Goal: Task Accomplishment & Management: Use online tool/utility

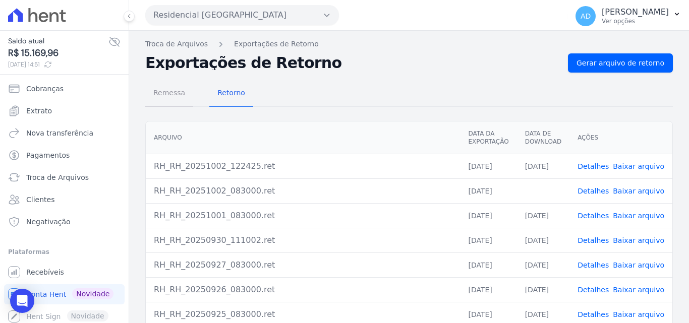
click at [167, 93] on span "Remessa" at bounding box center [169, 93] width 44 height 20
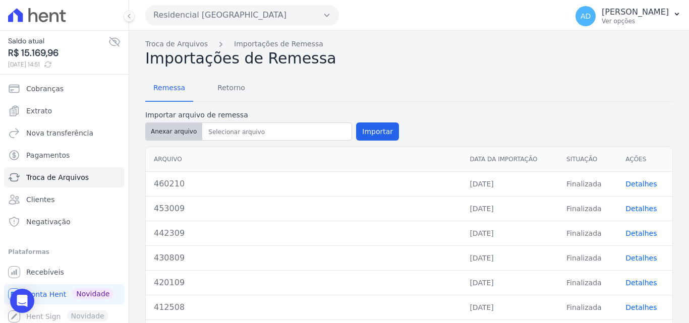
click at [190, 133] on button "Anexar arquivo" at bounding box center [173, 132] width 57 height 18
type input "470210"
click at [370, 136] on button "Importar" at bounding box center [377, 132] width 43 height 18
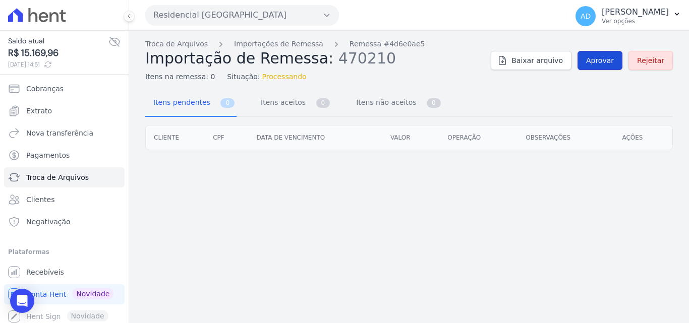
click at [599, 60] on span "Aprovar" at bounding box center [600, 60] width 28 height 10
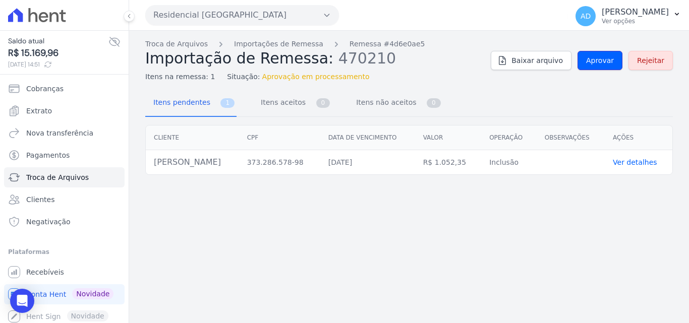
click at [599, 60] on span "Aprovar" at bounding box center [600, 60] width 28 height 10
click at [599, 64] on span "Aprovar" at bounding box center [600, 60] width 28 height 10
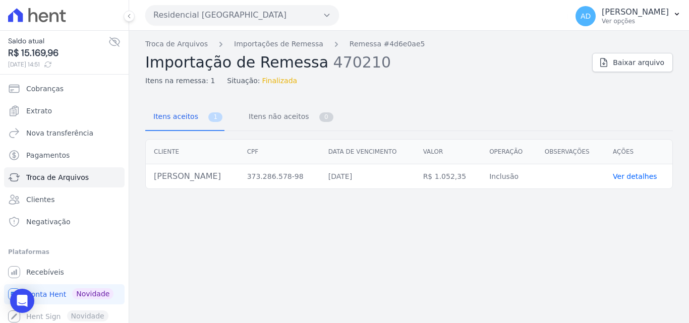
click at [640, 179] on link "Ver detalhes" at bounding box center [635, 176] width 44 height 8
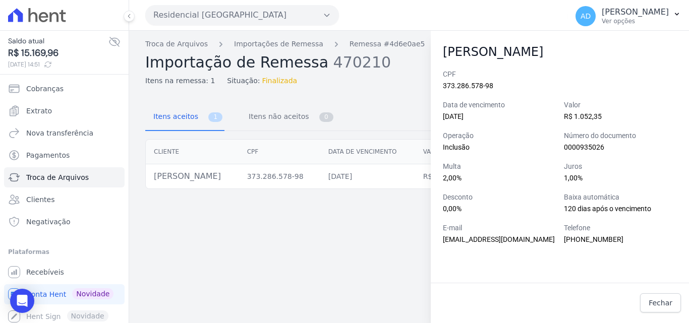
click at [372, 240] on div "Troca de Arquivos Importações de Remessa Remessa #4d6e0ae5 Importação de Remess…" at bounding box center [409, 177] width 560 height 292
click at [80, 177] on span "Troca de Arquivos" at bounding box center [57, 177] width 63 height 10
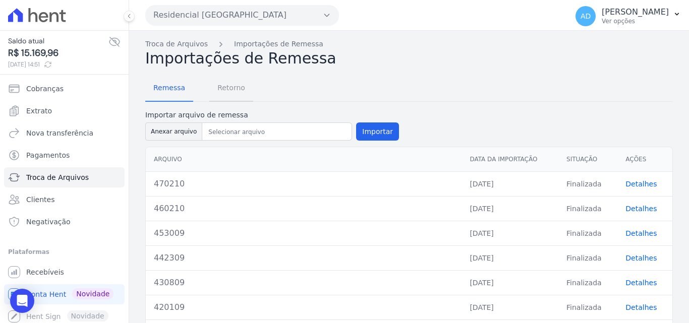
click at [233, 88] on span "Retorno" at bounding box center [231, 88] width 40 height 20
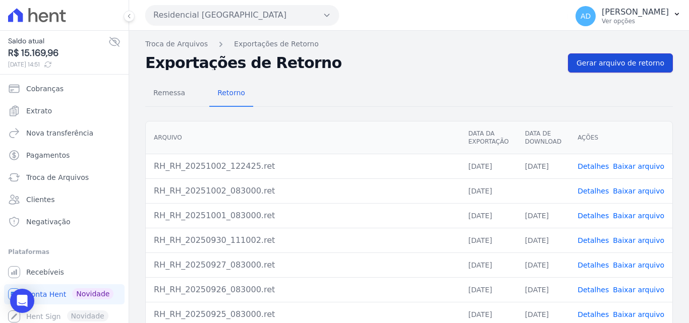
click at [615, 68] on link "Gerar arquivo de retorno" at bounding box center [620, 62] width 105 height 19
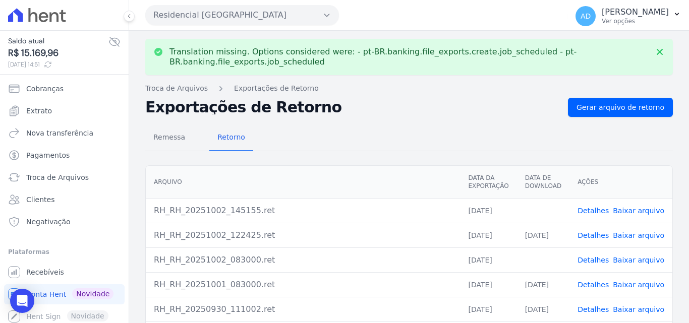
click at [632, 210] on link "Baixar arquivo" at bounding box center [638, 211] width 51 height 8
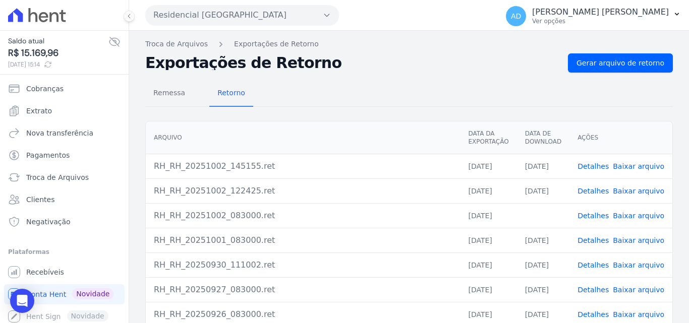
click at [634, 218] on link "Baixar arquivo" at bounding box center [638, 216] width 51 height 8
